Goal: Information Seeking & Learning: Learn about a topic

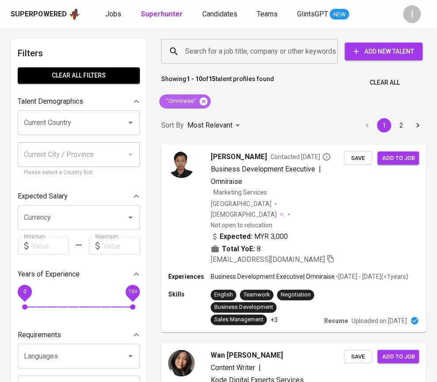
click at [206, 97] on icon at bounding box center [204, 102] width 10 height 10
click at [263, 51] on input "Search for a job title, company or other keywords" at bounding box center [252, 51] width 138 height 17
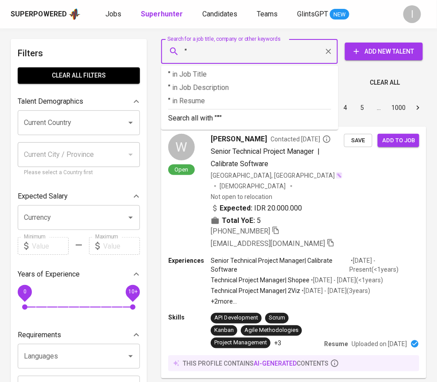
paste input "Maxi Duta Karya"
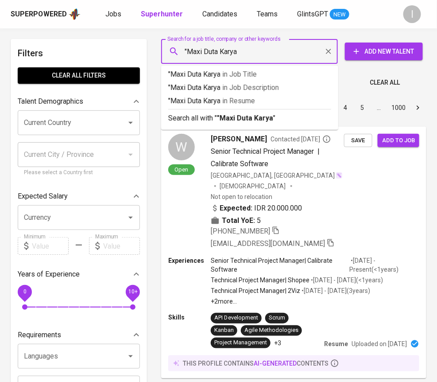
type input ""Maxi Duta Karya""
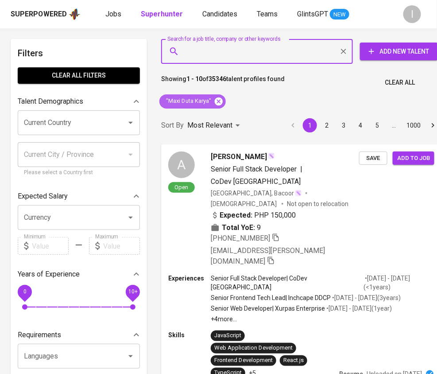
click at [216, 99] on icon at bounding box center [219, 101] width 8 height 8
click at [233, 53] on input "Search for a job title, company or other keywords" at bounding box center [259, 51] width 153 height 17
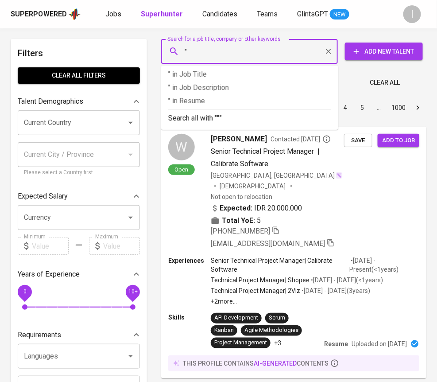
paste input "Lancar Makmur Sejahtera"
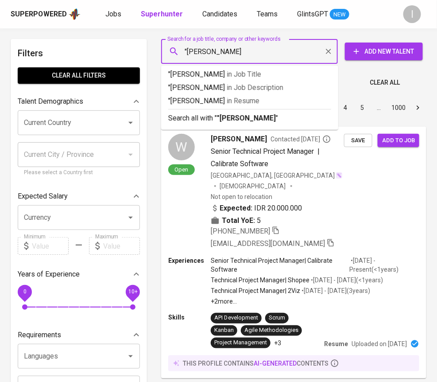
type input ""Lancar Makmur Sejahtera""
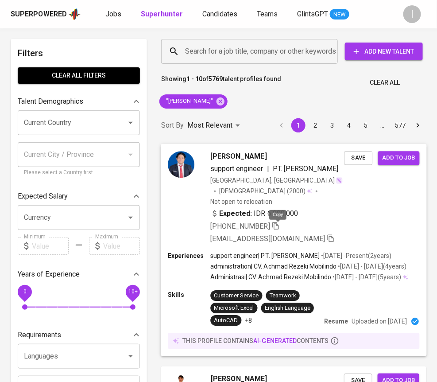
click at [280, 228] on icon "button" at bounding box center [276, 225] width 8 height 8
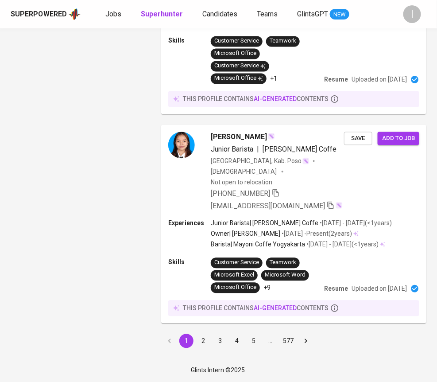
scroll to position [66, 0]
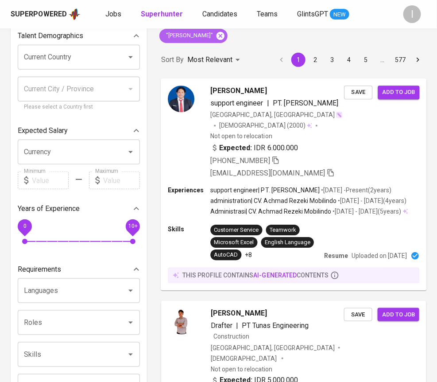
click at [225, 33] on icon at bounding box center [221, 35] width 8 height 8
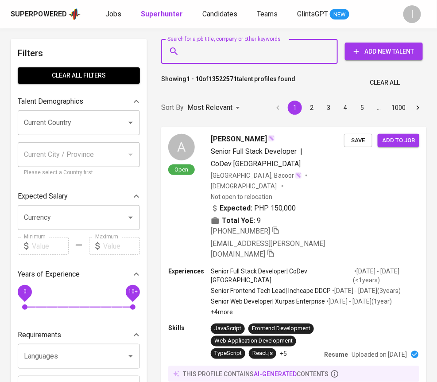
click at [273, 53] on input "Search for a job title, company or other keywords" at bounding box center [252, 51] width 138 height 17
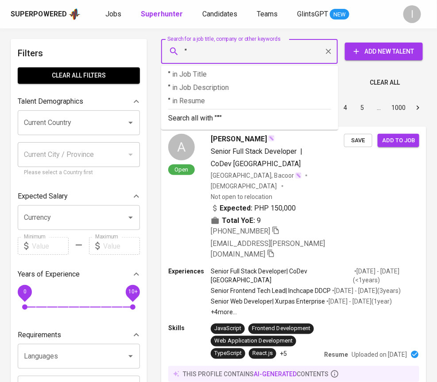
paste input "zenitinti"
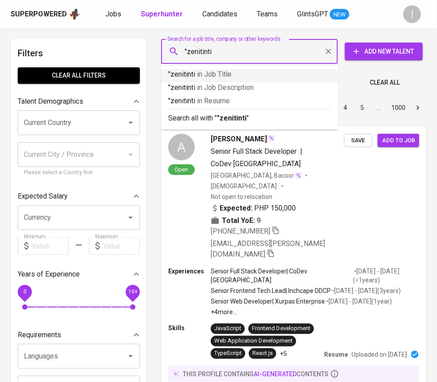
click at [202, 49] on input ""zenitinti" at bounding box center [252, 51] width 138 height 17
click at [238, 55] on input ""zenit inti" at bounding box center [252, 51] width 138 height 17
type input ""zenit inti""
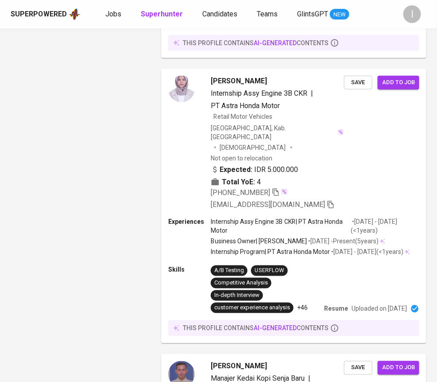
scroll to position [1669, 0]
